Goal: Task Accomplishment & Management: Use online tool/utility

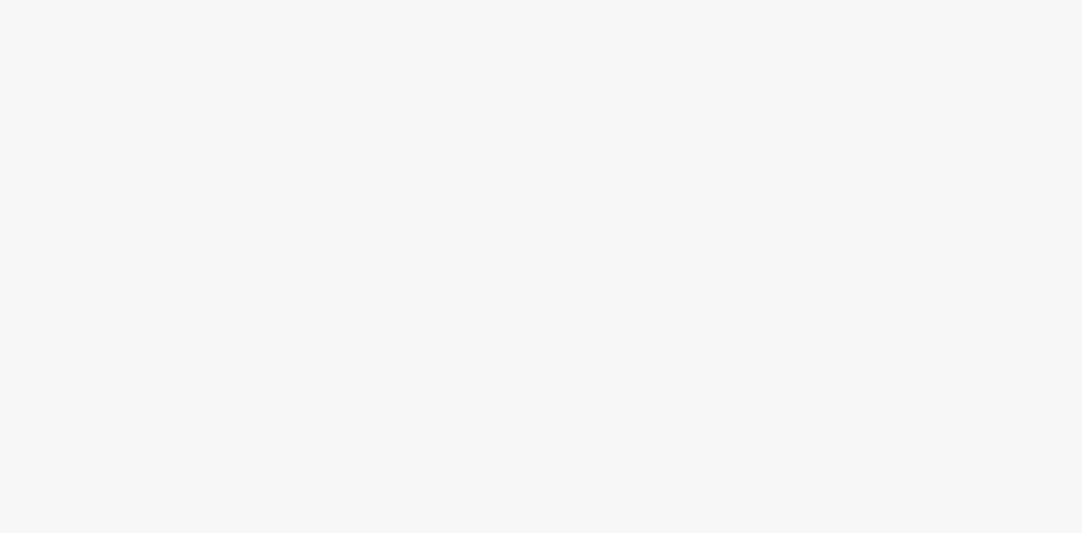
click at [317, 174] on body at bounding box center [541, 266] width 1082 height 533
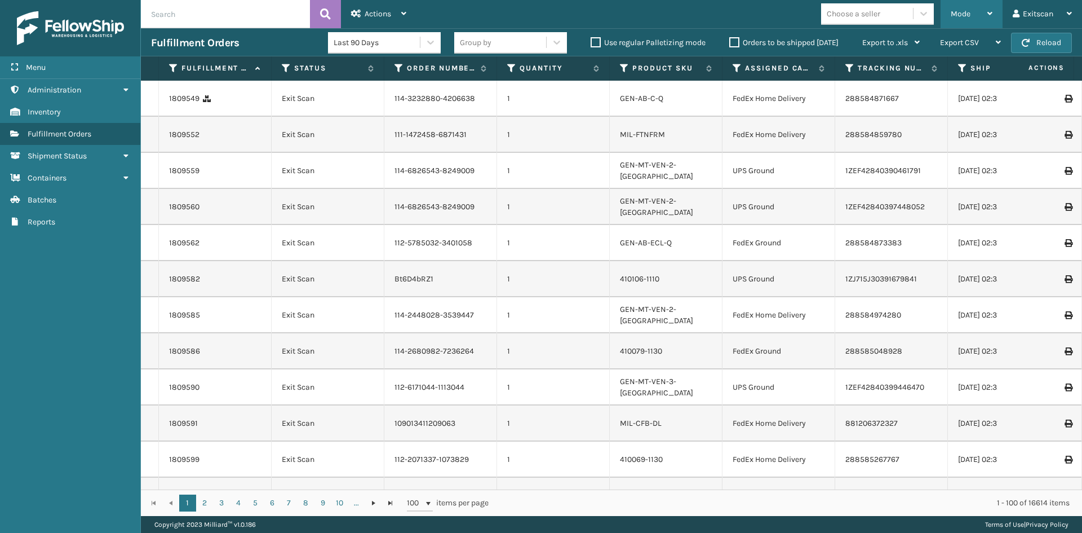
click at [956, 12] on span "Mode" at bounding box center [961, 14] width 20 height 10
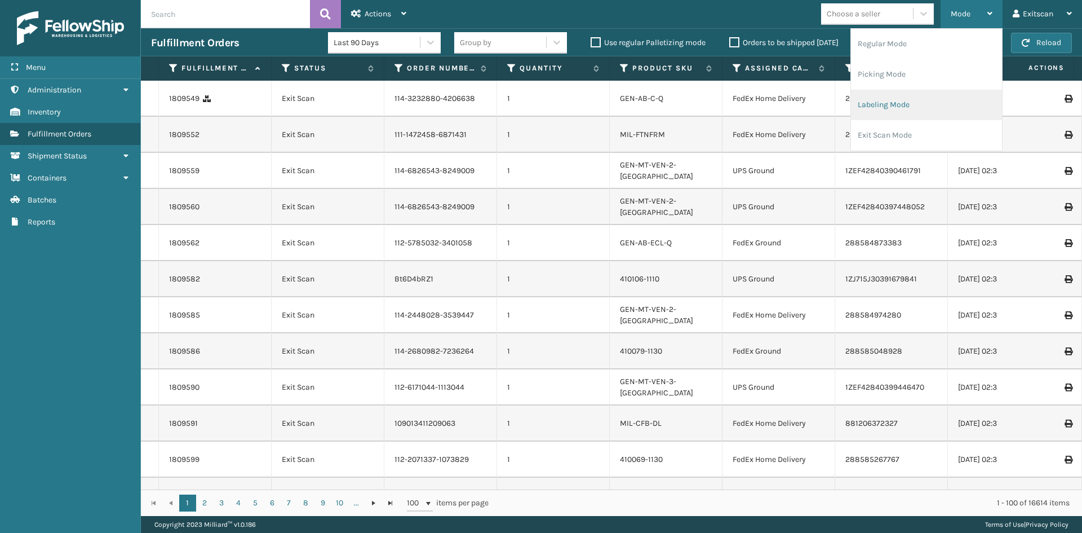
click at [889, 95] on li "Labeling Mode" at bounding box center [926, 105] width 151 height 30
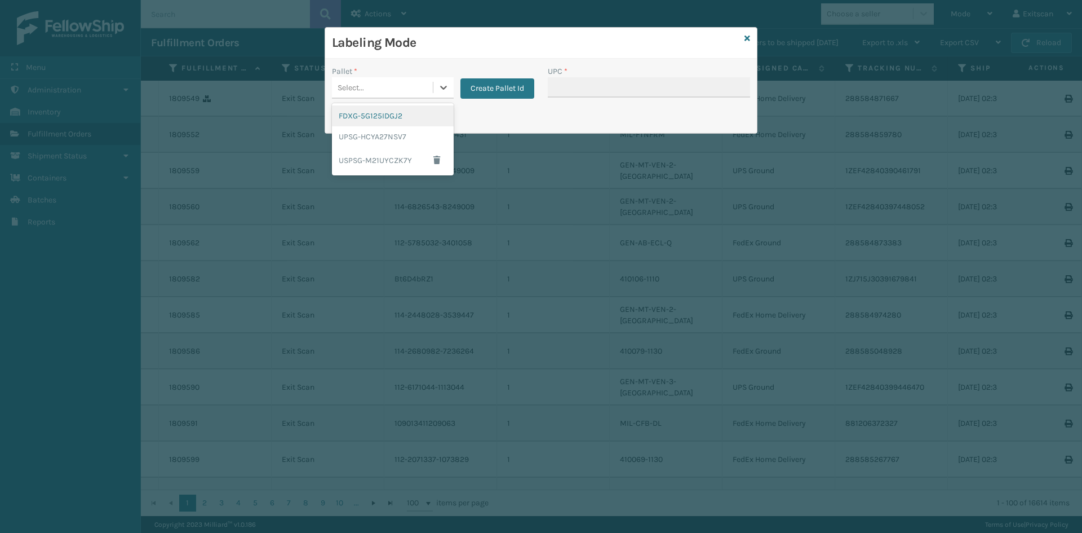
click at [373, 82] on div "Select..." at bounding box center [382, 87] width 101 height 19
click at [380, 122] on div "FDXG-5G125IDGJ2" at bounding box center [393, 115] width 122 height 21
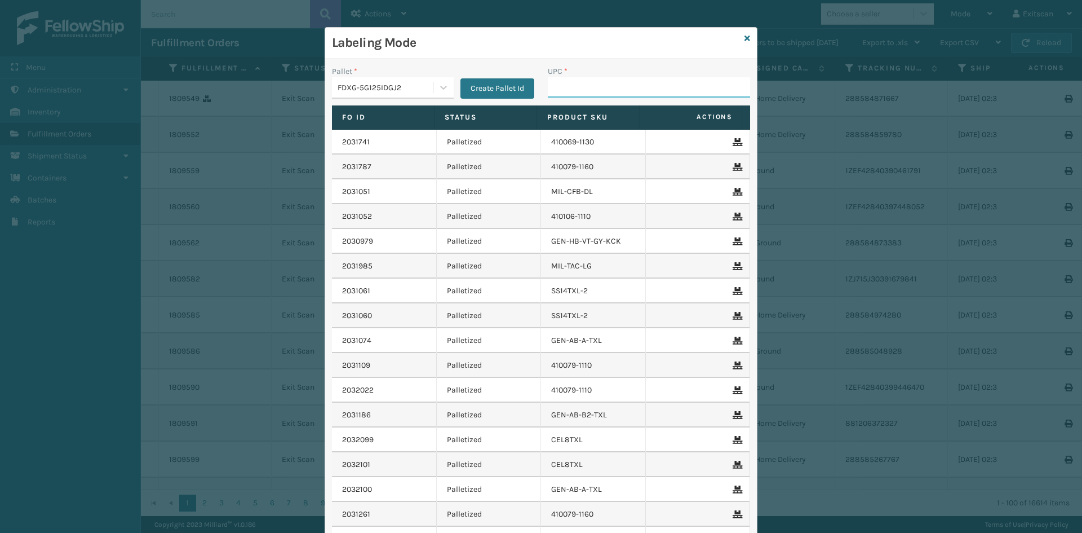
click at [613, 91] on input "UPC *" at bounding box center [649, 87] width 202 height 20
type input "SSSIDERAILS-NLPSERIESX4"
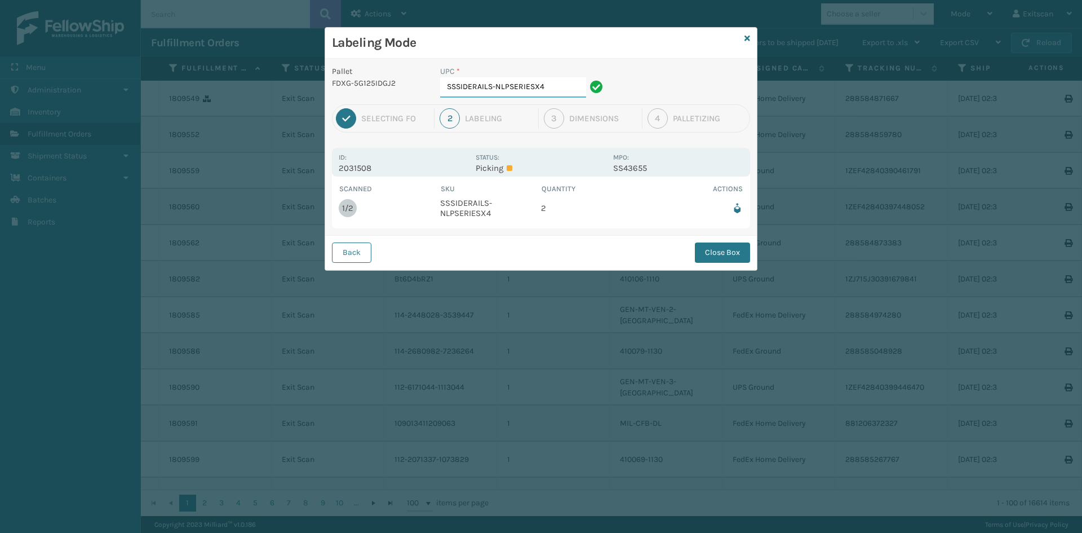
click at [564, 89] on input "SSSIDERAILS-NLPSERIESX4" at bounding box center [513, 87] width 146 height 20
click at [717, 259] on button "Close Box" at bounding box center [722, 252] width 55 height 20
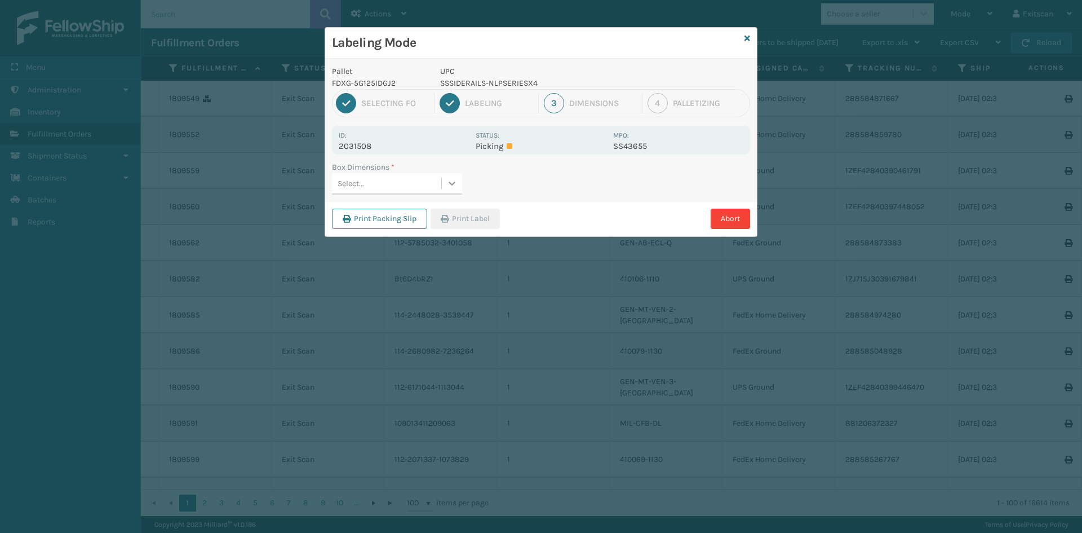
drag, startPoint x: 446, startPoint y: 199, endPoint x: 457, endPoint y: 191, distance: 13.6
click at [449, 198] on div "Box Dimensions * Select..." at bounding box center [541, 181] width 432 height 40
click at [459, 186] on div at bounding box center [452, 183] width 20 height 20
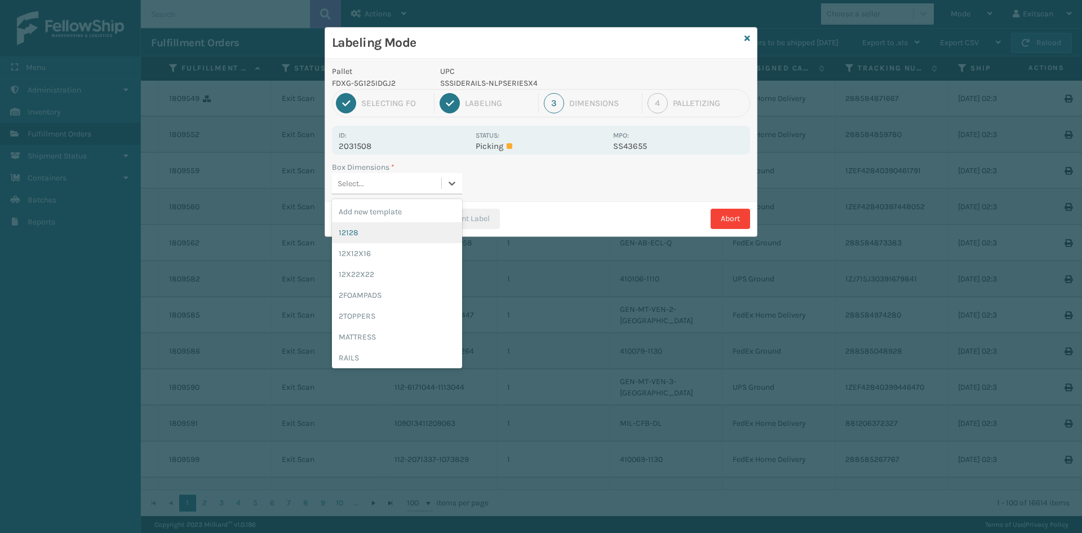
drag, startPoint x: 428, startPoint y: 229, endPoint x: 460, endPoint y: 227, distance: 32.8
click at [429, 229] on div "12128" at bounding box center [397, 232] width 130 height 21
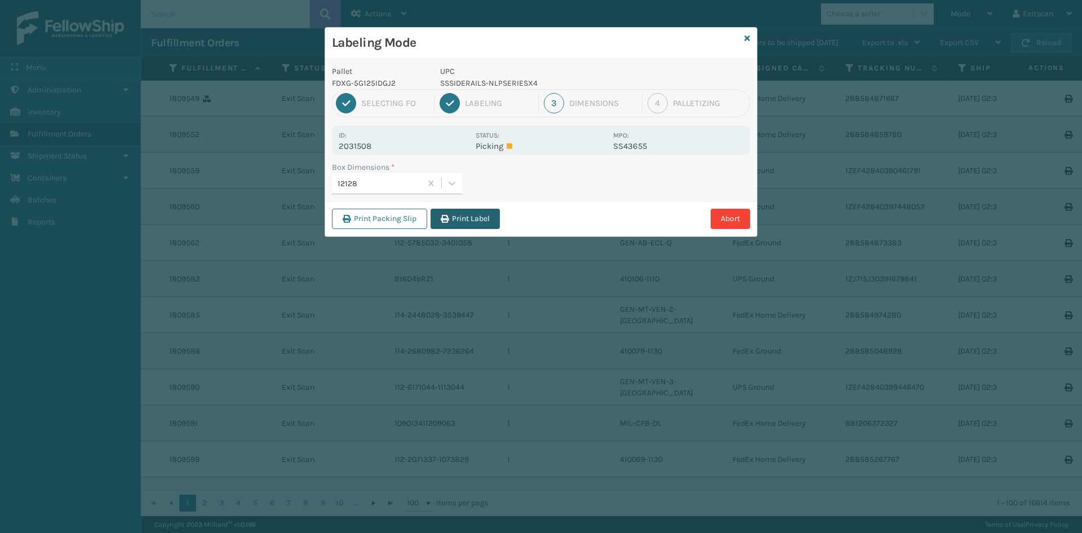
click at [467, 222] on button "Print Label" at bounding box center [465, 218] width 69 height 20
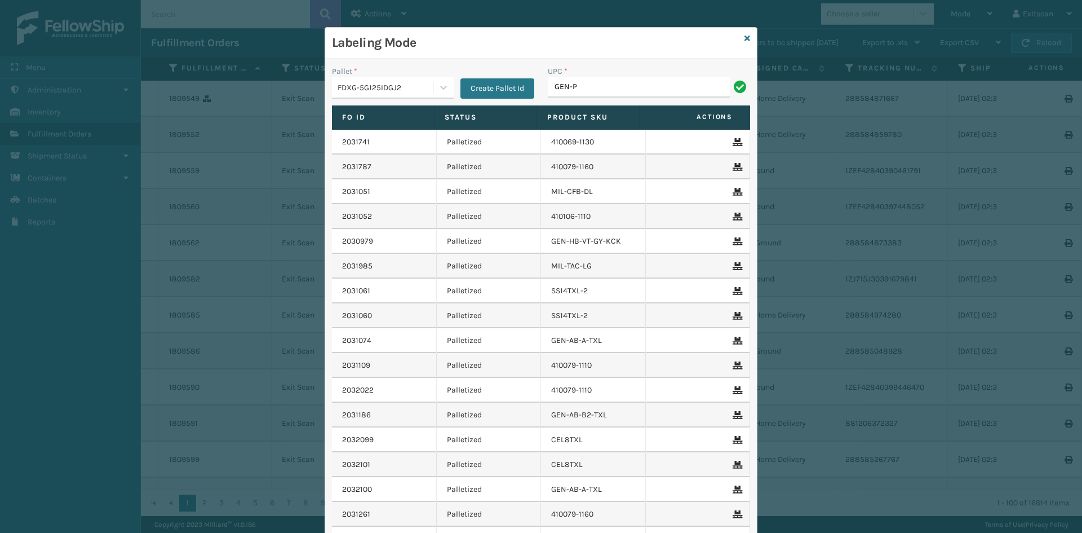
type input "GEN-PW-VEN-S"
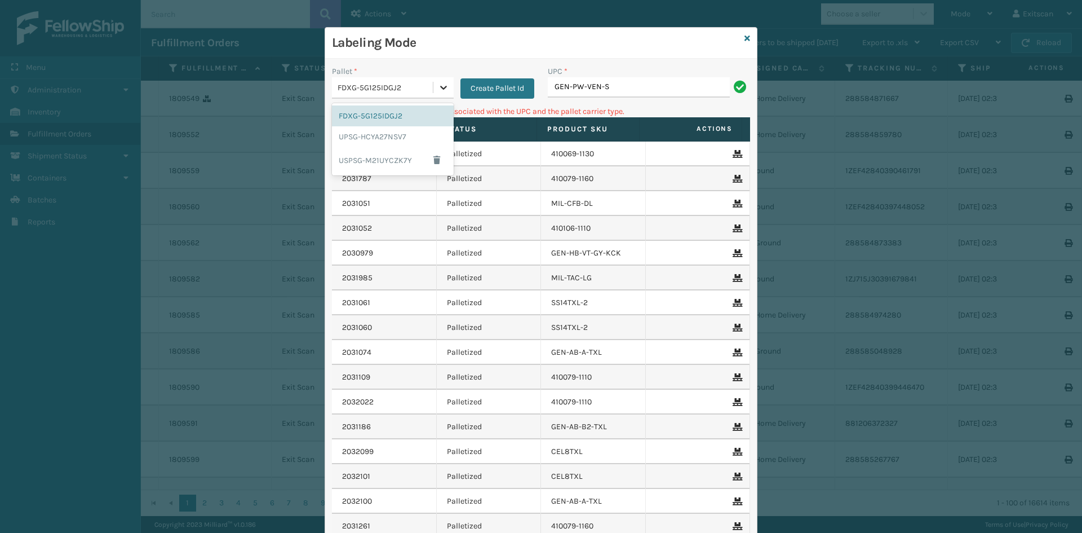
click at [433, 86] on div at bounding box center [443, 87] width 20 height 20
click at [409, 134] on div "UPSG-HCYA27NSV7" at bounding box center [393, 136] width 122 height 21
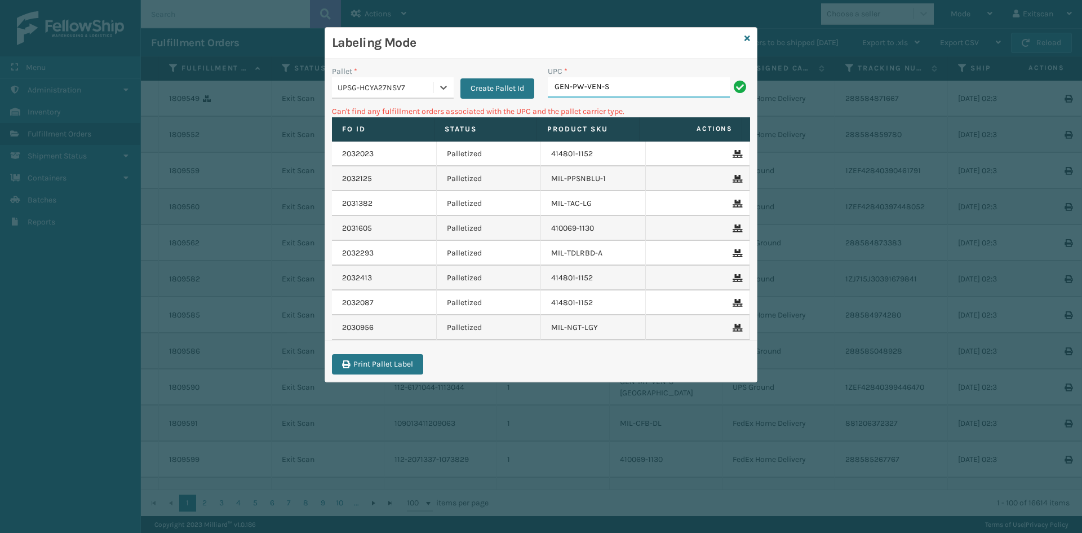
click at [624, 87] on input "GEN-PW-VEN-S" at bounding box center [639, 87] width 182 height 20
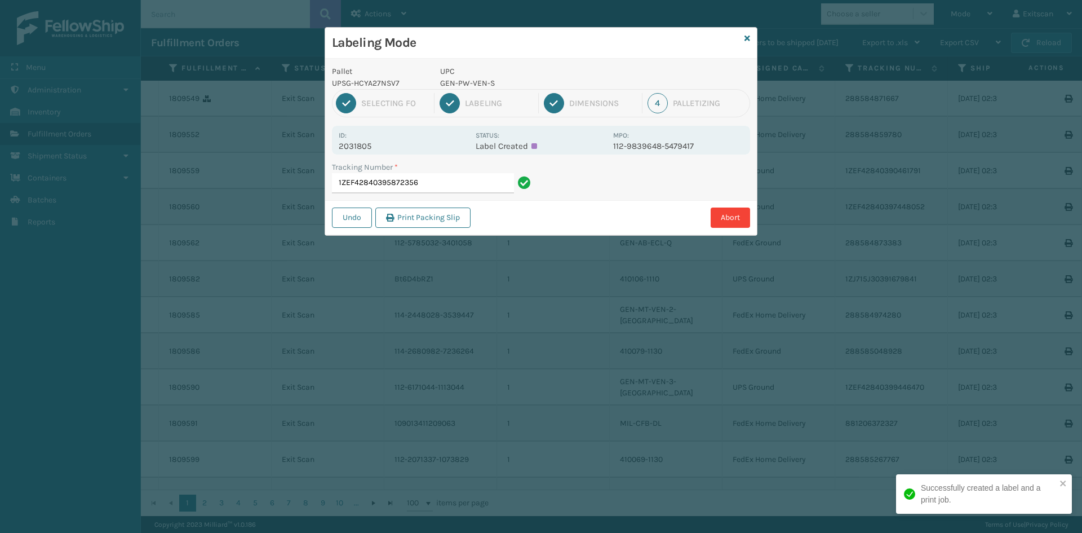
click at [446, 187] on input "1ZEF42840395872356" at bounding box center [423, 183] width 182 height 20
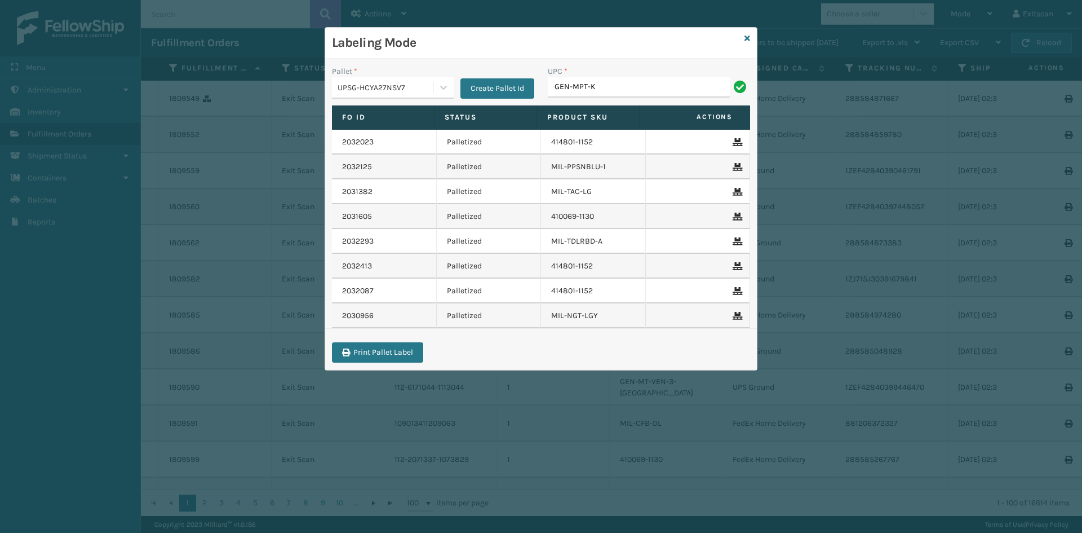
type input "GEN-MPT-K-TC-W"
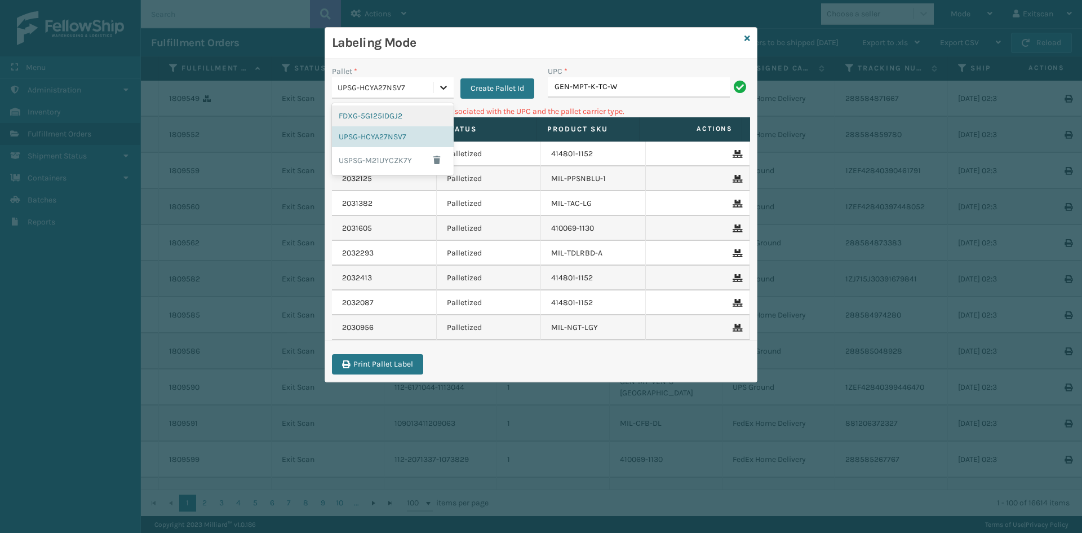
click at [445, 93] on div at bounding box center [443, 87] width 20 height 20
click at [415, 111] on div "FDXG-5G125IDGJ2" at bounding box center [393, 115] width 122 height 21
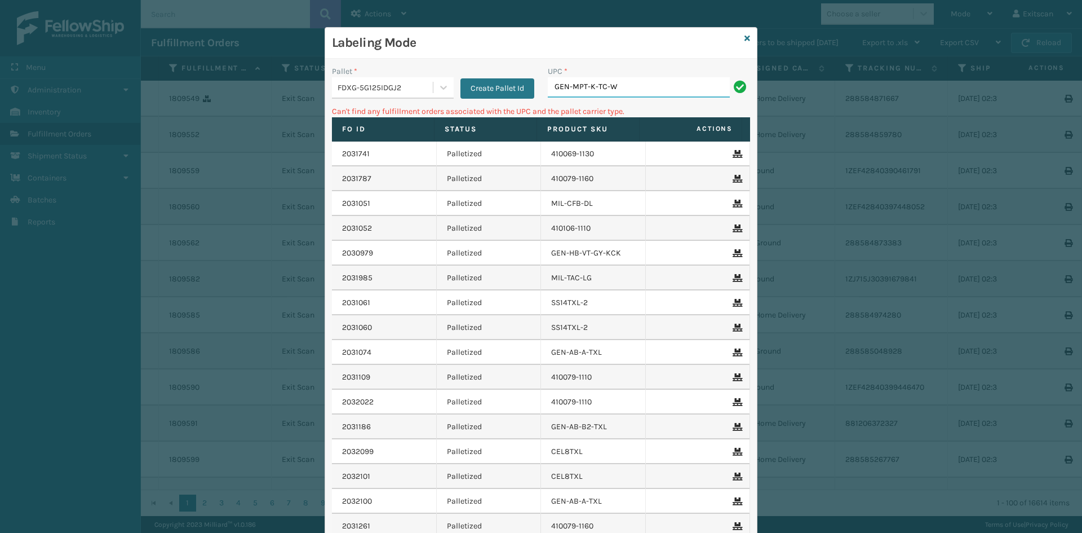
click at [642, 87] on input "GEN-MPT-K-TC-W" at bounding box center [639, 87] width 182 height 20
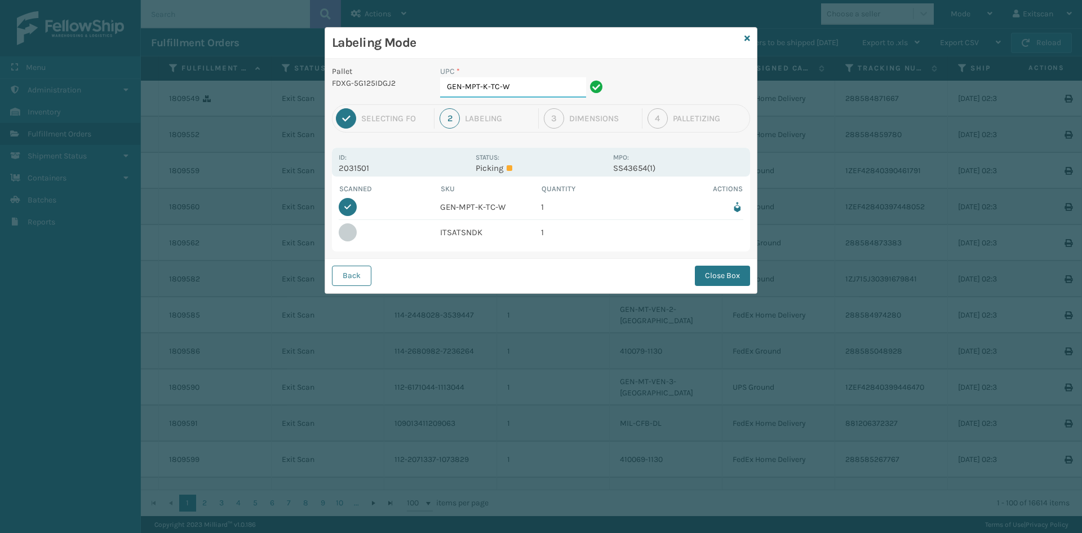
click at [529, 86] on input "GEN-MPT-K-TC-W" at bounding box center [513, 87] width 146 height 20
type input "G"
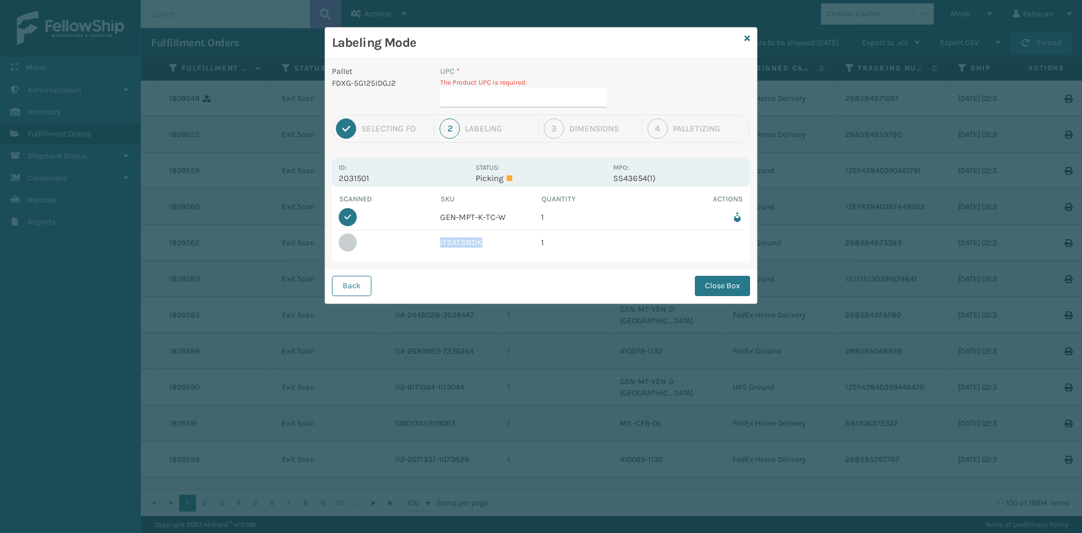
drag, startPoint x: 482, startPoint y: 239, endPoint x: 437, endPoint y: 246, distance: 45.6
click at [437, 246] on tr "ITSATSNDK 1" at bounding box center [541, 242] width 405 height 25
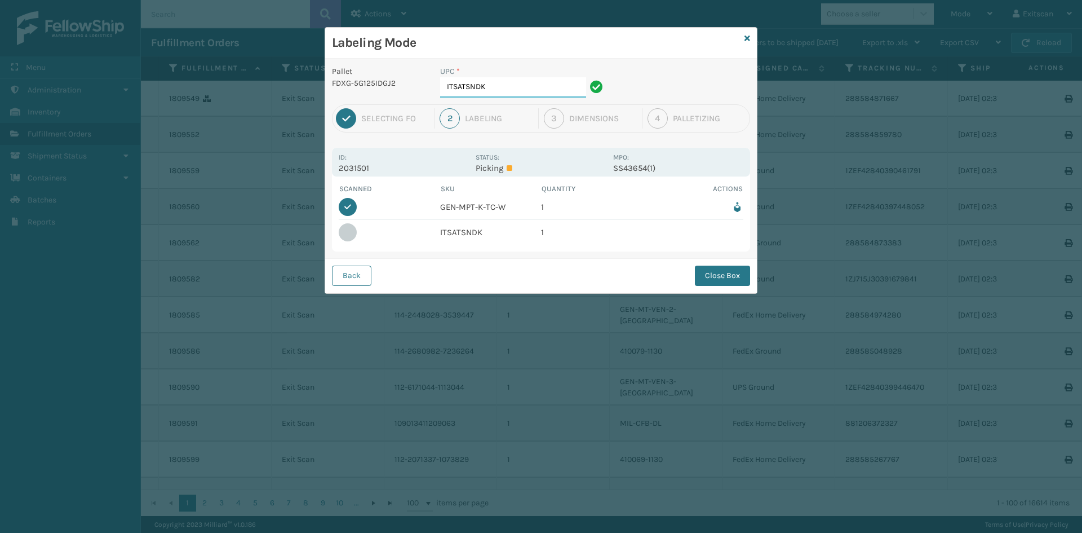
click at [498, 86] on input "ITSATSNDK" at bounding box center [513, 87] width 146 height 20
type input "ITSATSNDK"
click at [716, 281] on button "Close Box" at bounding box center [722, 275] width 55 height 20
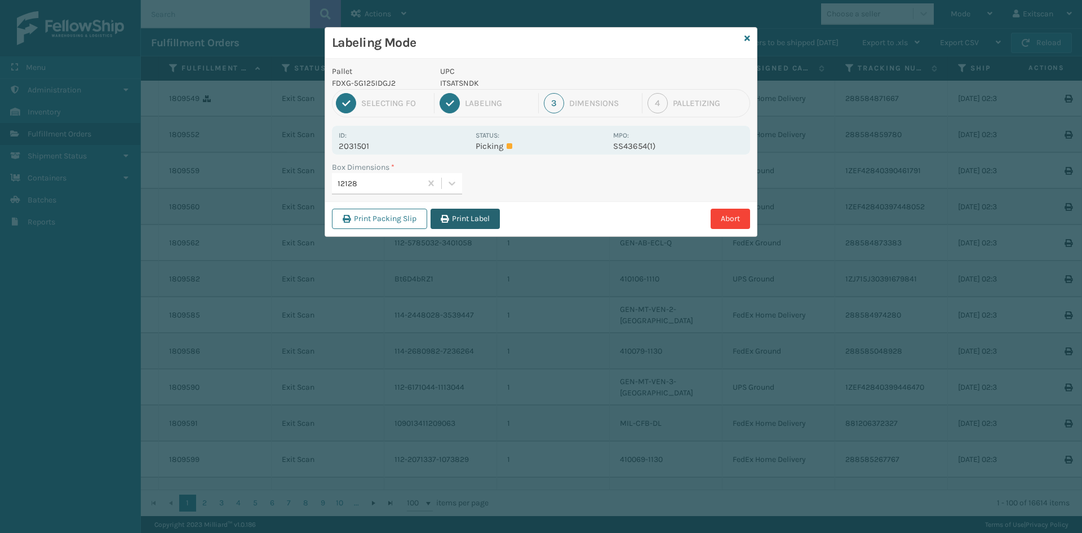
click at [457, 211] on button "Print Label" at bounding box center [465, 218] width 69 height 20
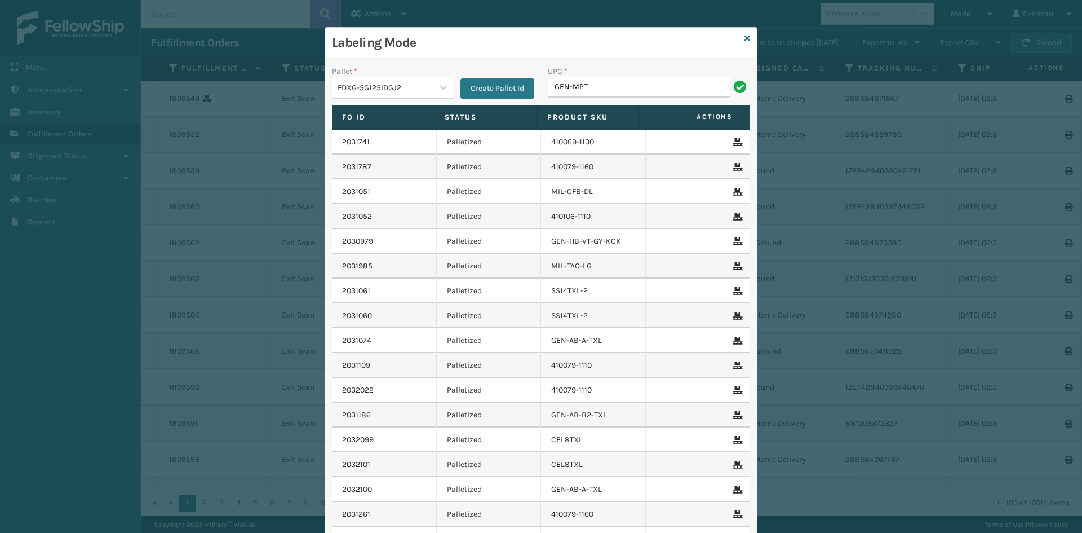
type input "GEN-MPT-T-TC-W"
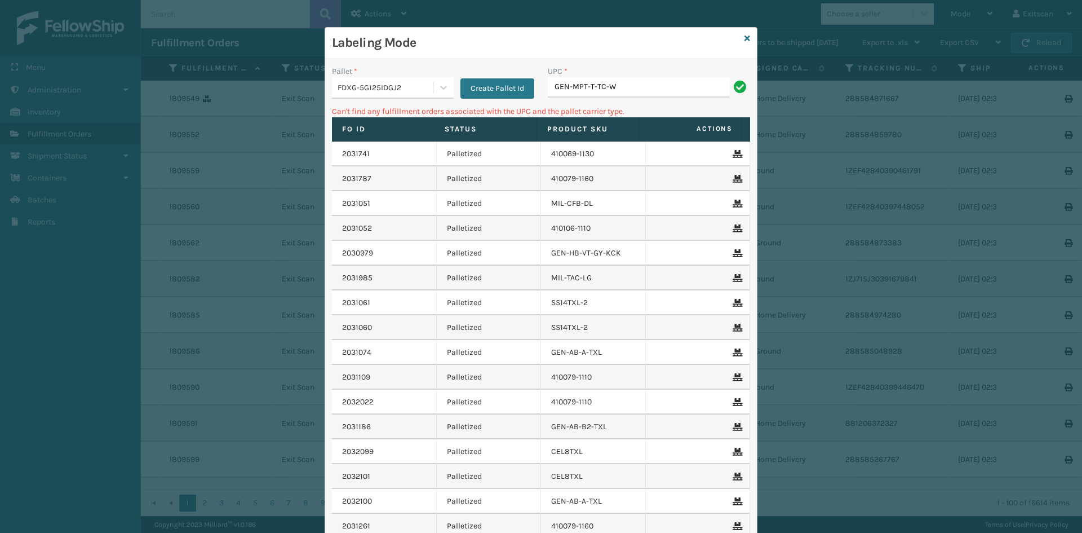
click at [588, 83] on input "GEN-MPT-T-TC-W" at bounding box center [639, 87] width 182 height 20
type input "GEN-MPT-K-TC-W"
type input "G"
click at [631, 81] on input "ITSATWHTK" at bounding box center [639, 87] width 182 height 20
type input "ITSATSNDK"
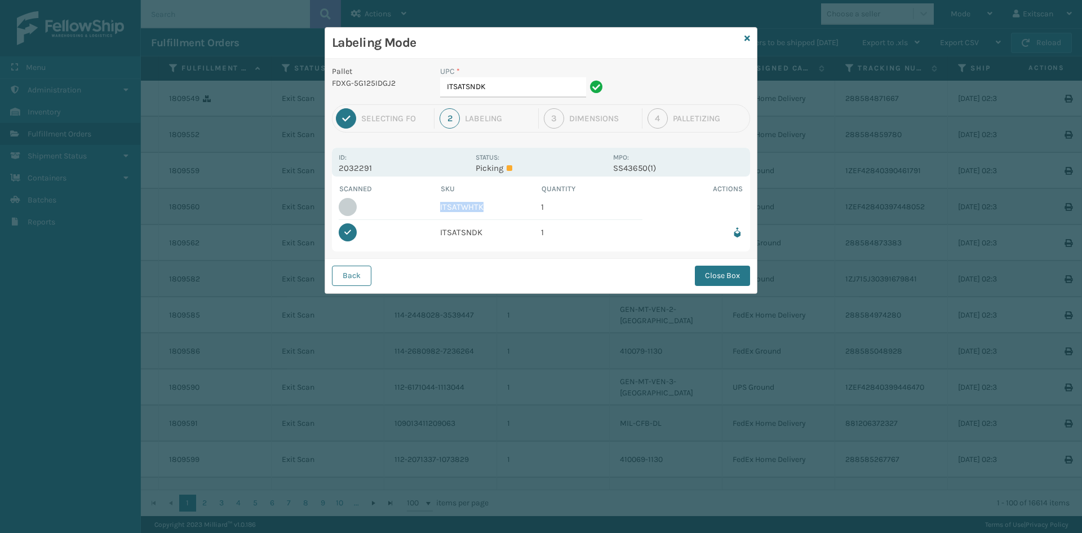
drag, startPoint x: 485, startPoint y: 200, endPoint x: 440, endPoint y: 215, distance: 47.4
click at [440, 215] on td "ITSATWHTK" at bounding box center [490, 206] width 101 height 25
click at [498, 88] on input "ITSATSNDK" at bounding box center [513, 87] width 146 height 20
type input "I"
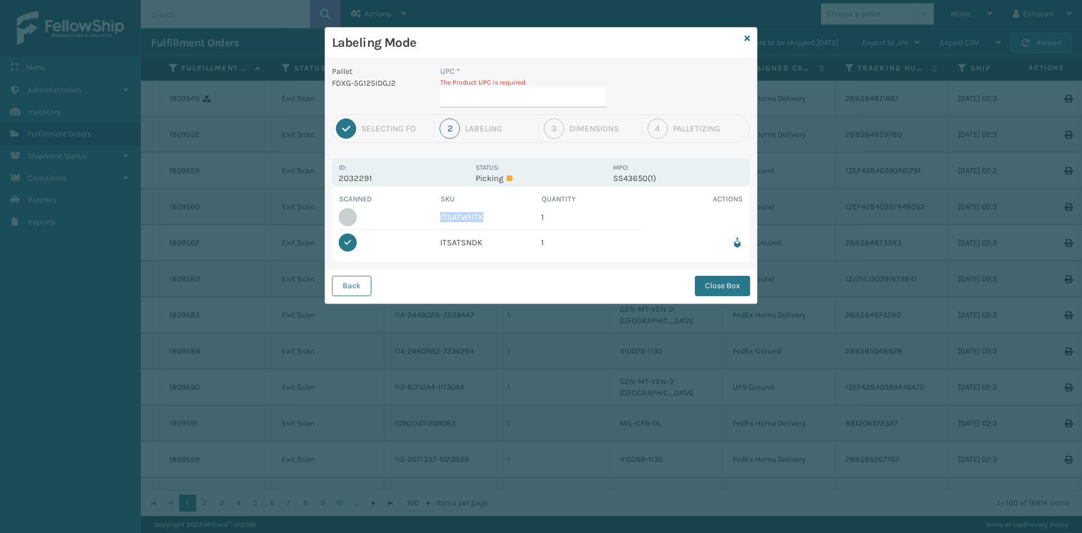
drag, startPoint x: 484, startPoint y: 213, endPoint x: 434, endPoint y: 219, distance: 50.5
click at [434, 219] on tr "ITSATWHTK 1" at bounding box center [541, 217] width 405 height 25
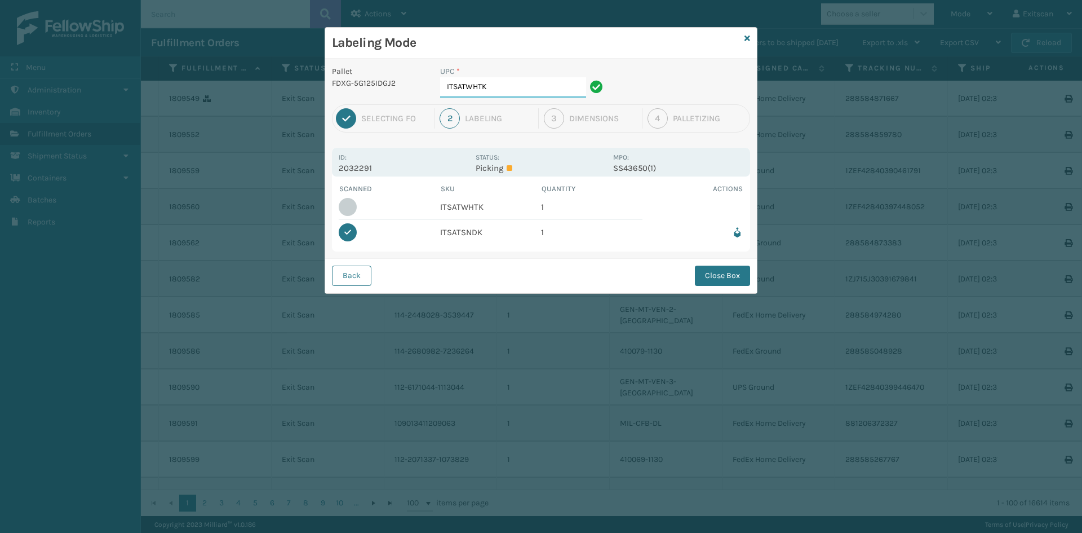
type input "ITSATWHTK"
click at [713, 273] on button "Close Box" at bounding box center [722, 275] width 55 height 20
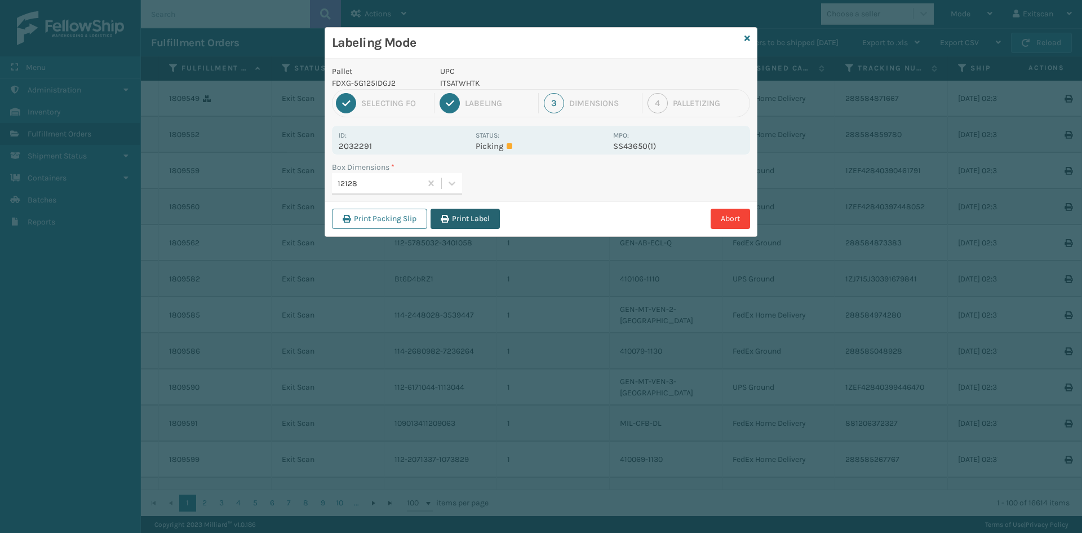
click at [443, 213] on button "Print Label" at bounding box center [465, 218] width 69 height 20
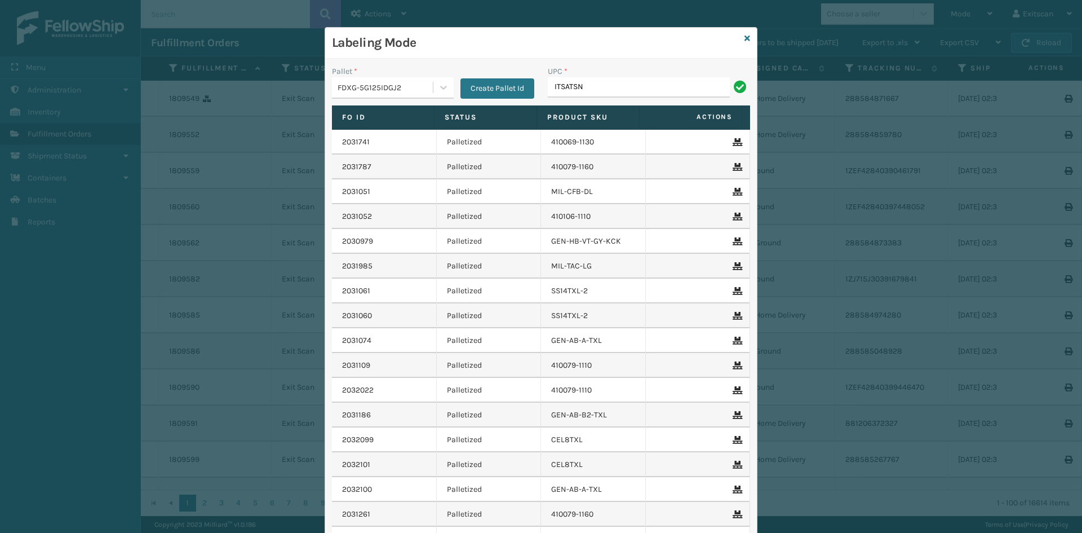
type input "ITSATSNDK"
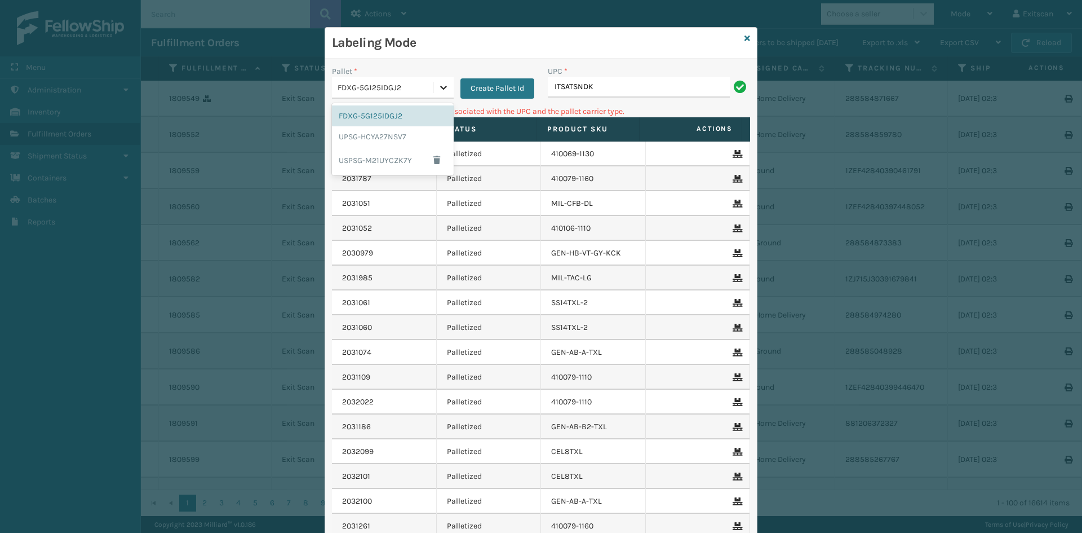
click at [442, 85] on icon at bounding box center [443, 87] width 11 height 11
click at [427, 134] on div "UPSG-HCYA27NSV7" at bounding box center [393, 136] width 122 height 21
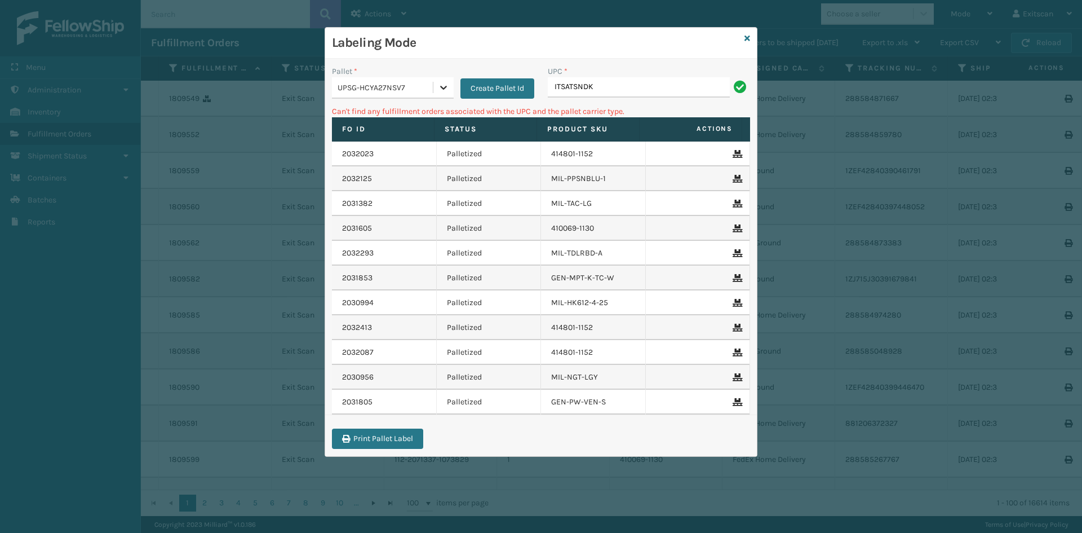
click at [447, 90] on icon at bounding box center [443, 87] width 11 height 11
click at [411, 134] on div "UPSG-HCYA27NSV7" at bounding box center [393, 136] width 122 height 21
drag, startPoint x: 662, startPoint y: 92, endPoint x: 655, endPoint y: 95, distance: 8.1
click at [661, 92] on input "ITSATSNDK" at bounding box center [639, 87] width 182 height 20
